Goal: Task Accomplishment & Management: Use online tool/utility

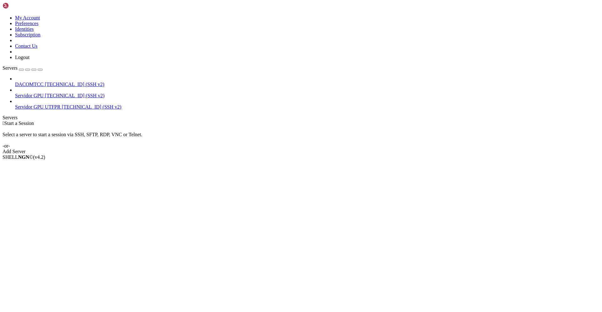
click at [32, 81] on span "DACOMTCC" at bounding box center [29, 83] width 29 height 5
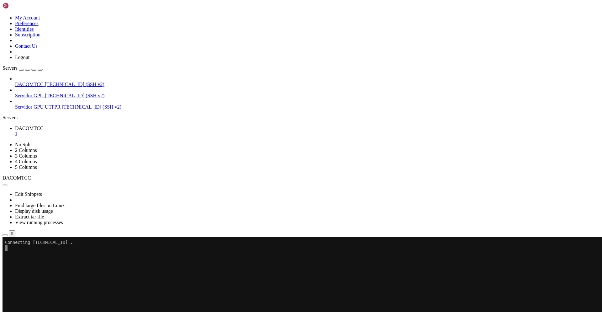
click at [35, 298] on span "Properties" at bounding box center [25, 300] width 20 height 5
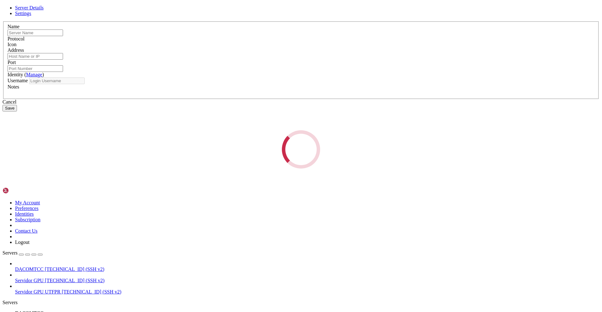
type input "DACOMTCC"
type input "[TECHNICAL_ID]"
type input "9000"
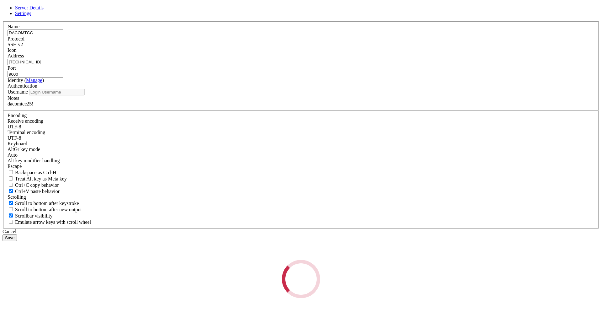
type input "utfpr"
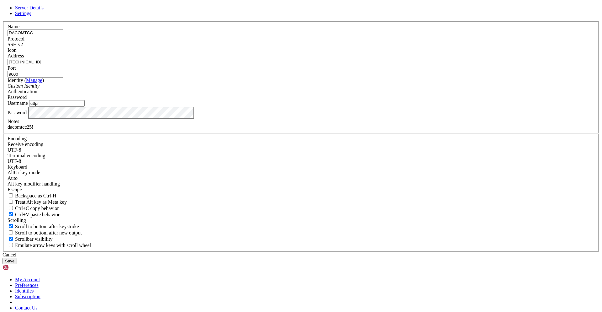
click at [63, 77] on input "9000" at bounding box center [35, 74] width 55 height 7
click at [85, 107] on input "utfpr" at bounding box center [56, 103] width 55 height 7
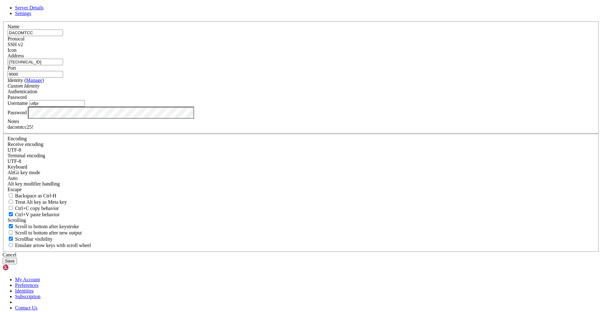
click at [341, 252] on div "Cancel" at bounding box center [301, 255] width 597 height 6
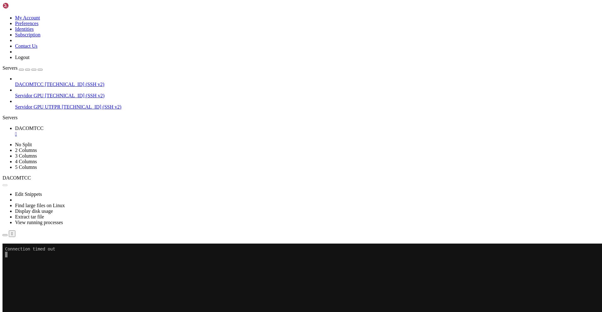
click at [51, 104] on span "Servidor GPU UTFPR" at bounding box center [37, 106] width 45 height 5
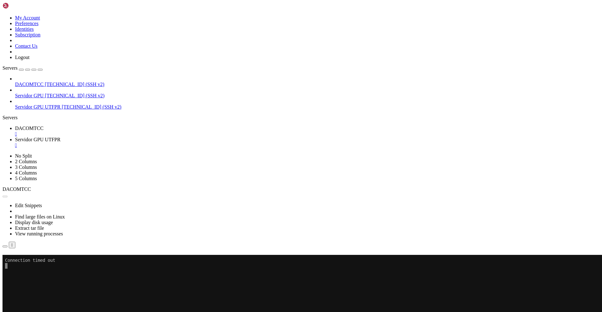
click at [44, 125] on span "DACOMTCC" at bounding box center [29, 127] width 29 height 5
click at [118, 131] on div "" at bounding box center [307, 134] width 584 height 6
